Goal: Check status: Check status

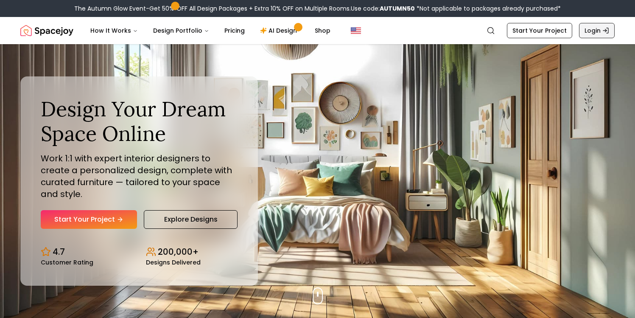
click at [614, 27] on link "Login" at bounding box center [597, 30] width 36 height 15
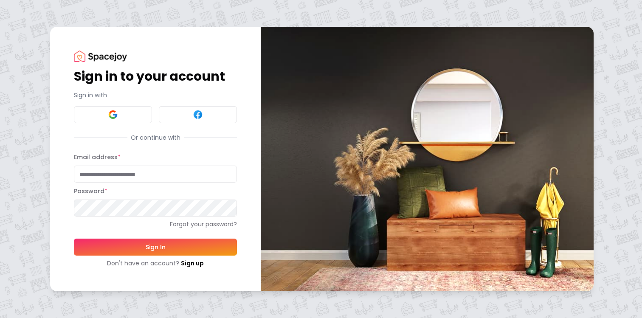
type input "**********"
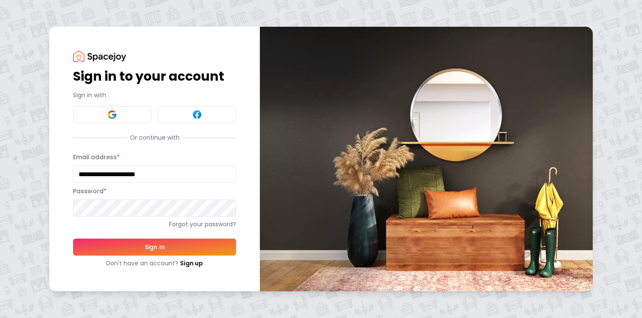
click at [165, 244] on button "Sign In" at bounding box center [154, 246] width 163 height 17
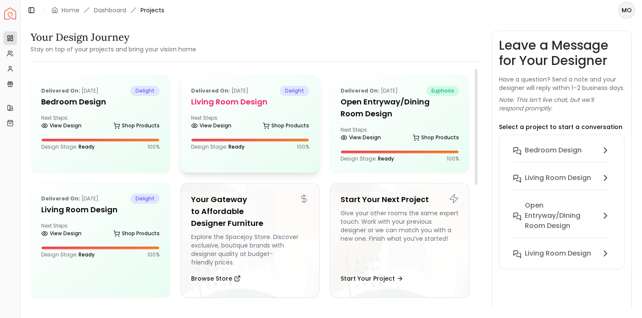
click at [219, 100] on h5 "Living Room Design" at bounding box center [250, 102] width 118 height 12
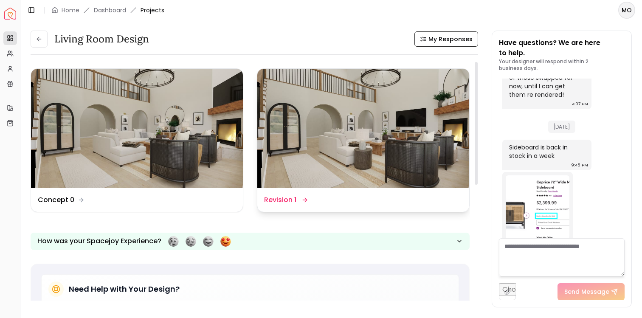
click at [288, 200] on dd "Revision 1" at bounding box center [280, 200] width 32 height 10
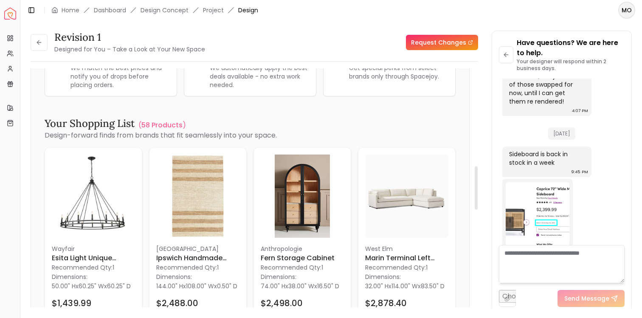
scroll to position [554, 0]
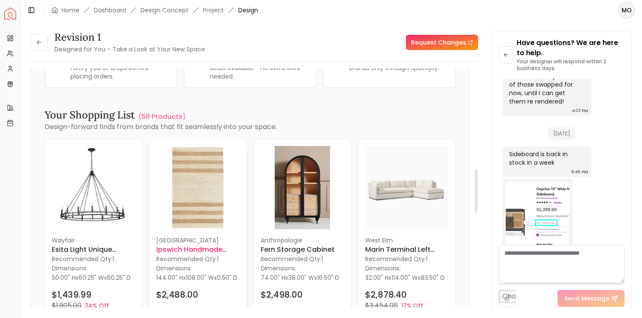
click at [208, 214] on img at bounding box center [197, 187] width 83 height 83
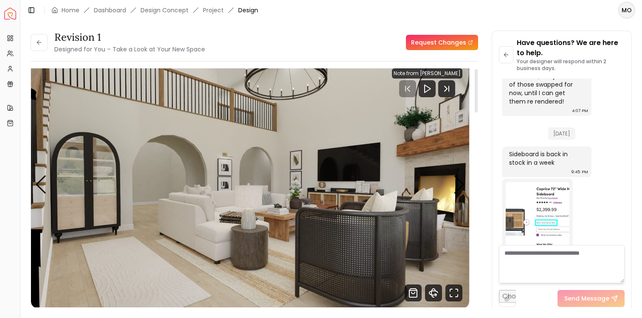
scroll to position [0, 0]
